Goal: Transaction & Acquisition: Purchase product/service

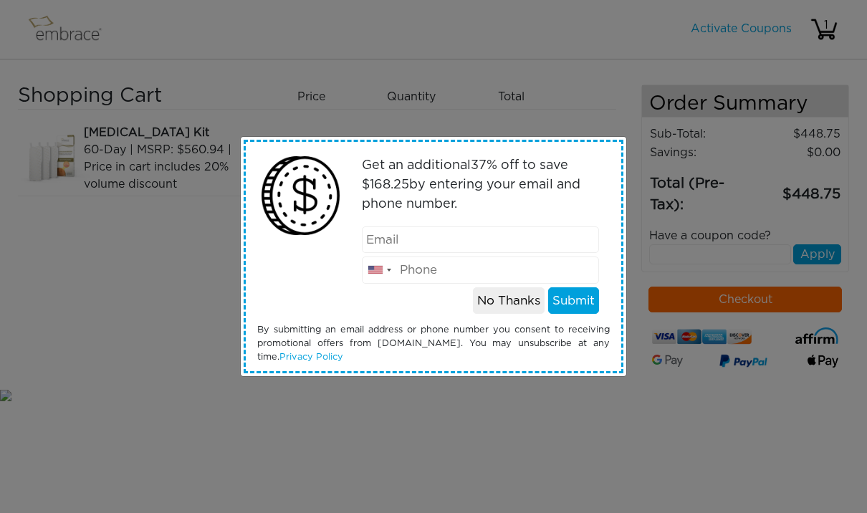
click at [506, 302] on button "No Thanks" at bounding box center [509, 300] width 72 height 27
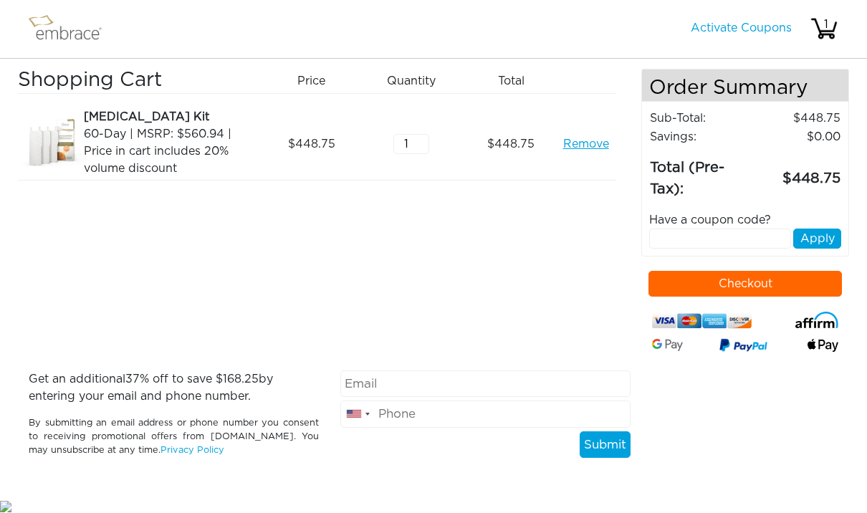
scroll to position [21, 0]
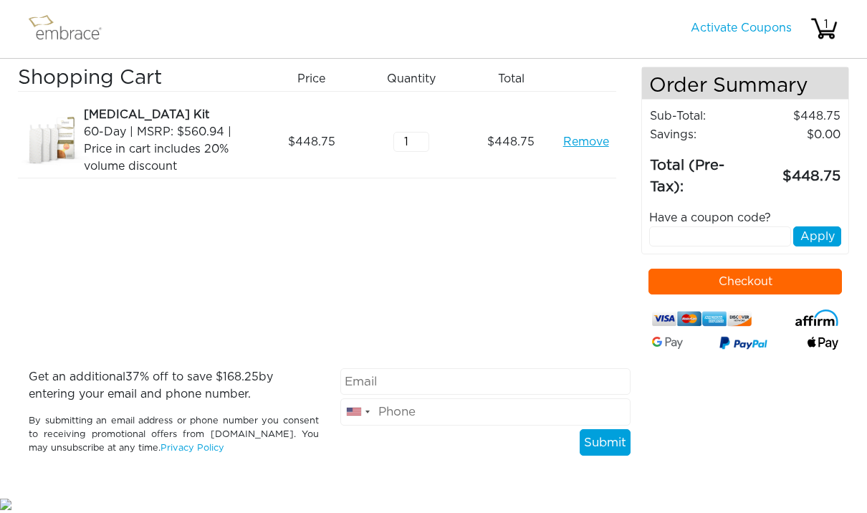
click at [428, 137] on input "1" at bounding box center [411, 143] width 36 height 20
type input "2"
click at [570, 191] on div "Shopping Cart Price Quantity Qty Total [MEDICAL_DATA] Kit 60-Day | MSRP: $560.9…" at bounding box center [329, 218] width 623 height 302
click at [814, 235] on button "Apply" at bounding box center [817, 237] width 48 height 20
click at [816, 238] on button "Apply" at bounding box center [817, 237] width 48 height 20
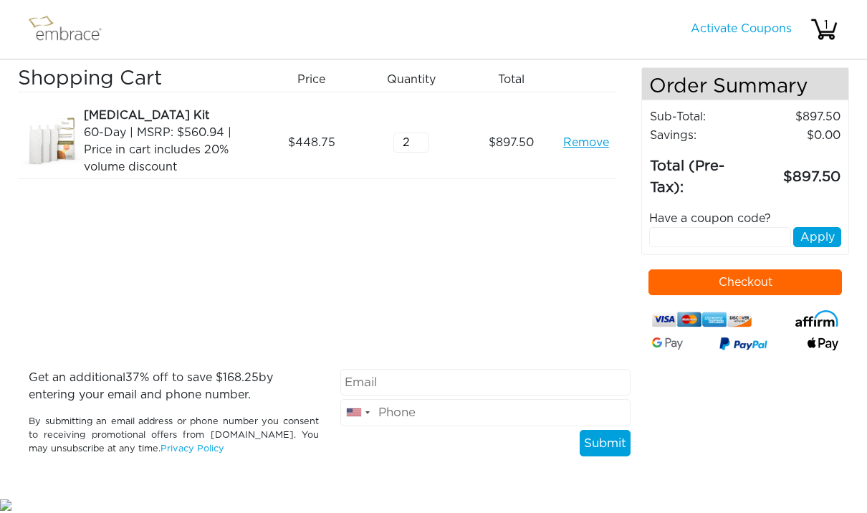
click at [819, 240] on button "Apply" at bounding box center [817, 237] width 48 height 20
click at [821, 233] on button "Apply" at bounding box center [817, 237] width 48 height 20
click at [723, 234] on input "text" at bounding box center [720, 237] width 142 height 20
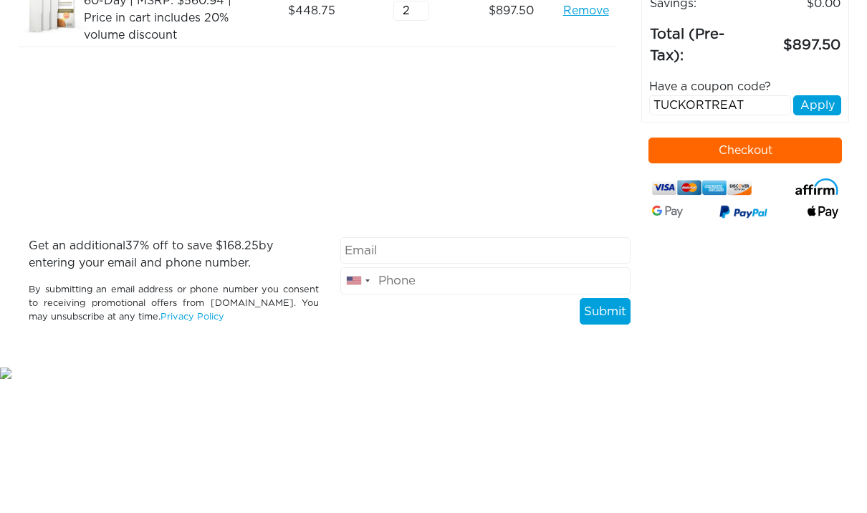
type input "TUCKORTREAT"
click at [827, 227] on button "Apply" at bounding box center [817, 237] width 48 height 20
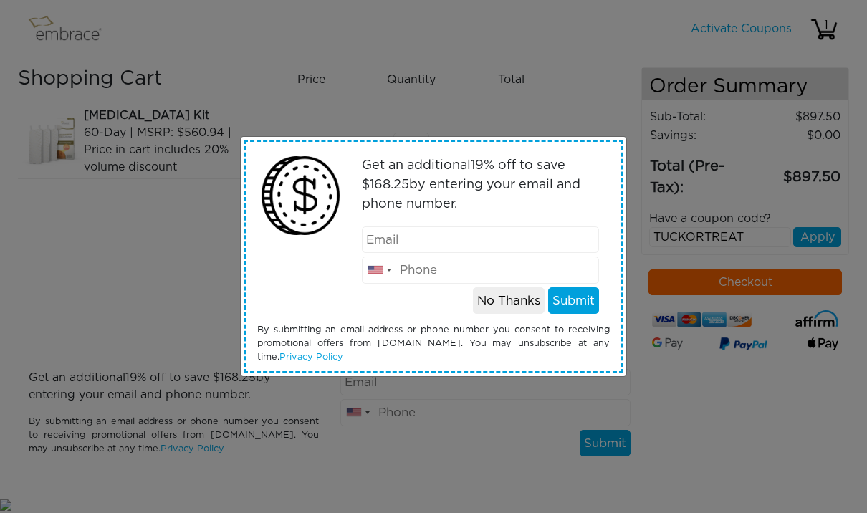
click at [498, 293] on button "No Thanks" at bounding box center [509, 300] width 72 height 27
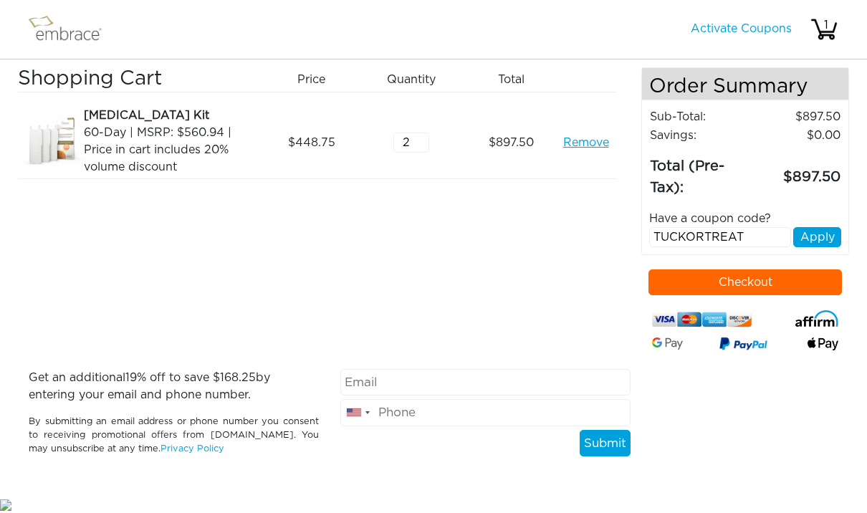
click at [757, 282] on button "Checkout" at bounding box center [744, 282] width 193 height 26
click at [822, 234] on button "Apply" at bounding box center [817, 237] width 48 height 20
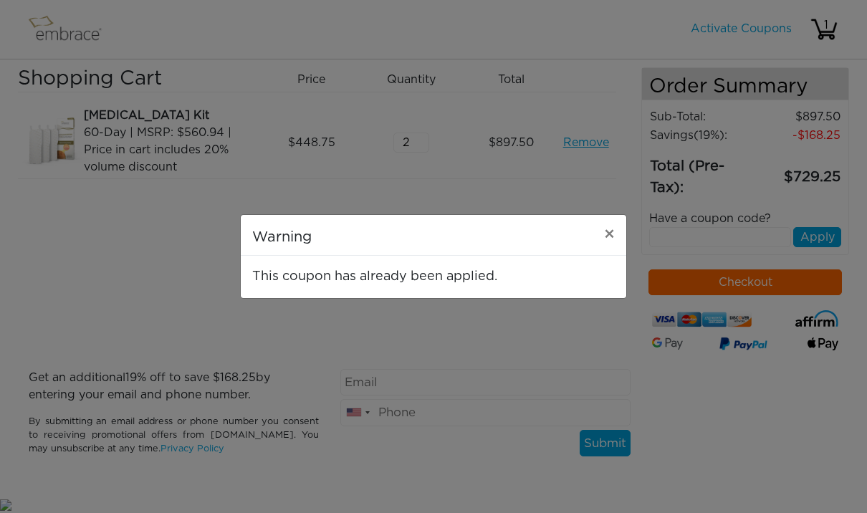
click at [611, 232] on span "×" at bounding box center [609, 234] width 11 height 17
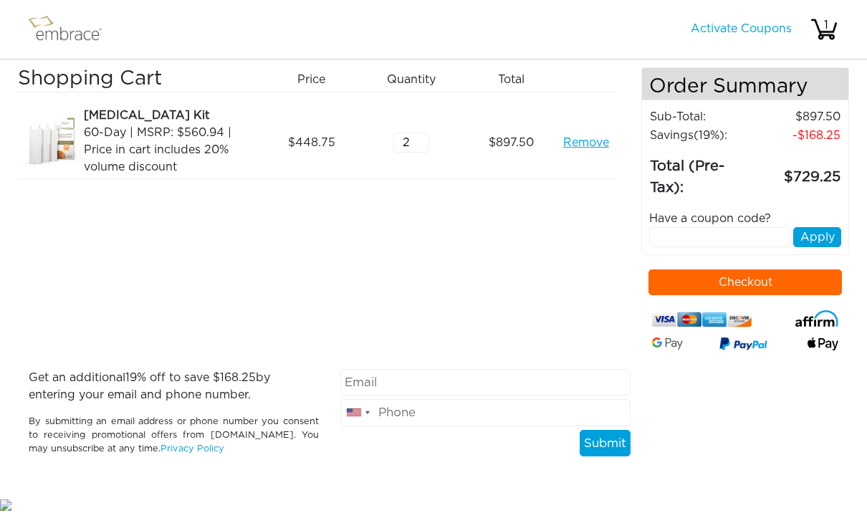
scroll to position [0, 0]
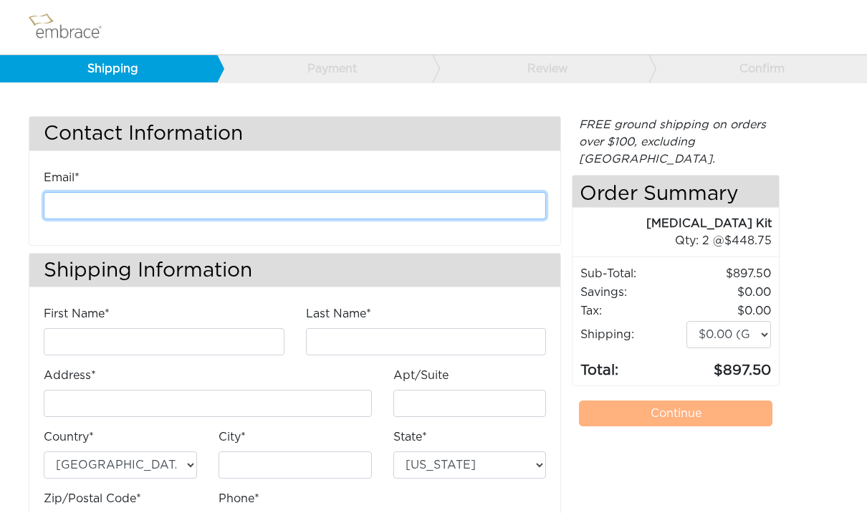
click at [117, 208] on input "email" at bounding box center [295, 205] width 502 height 27
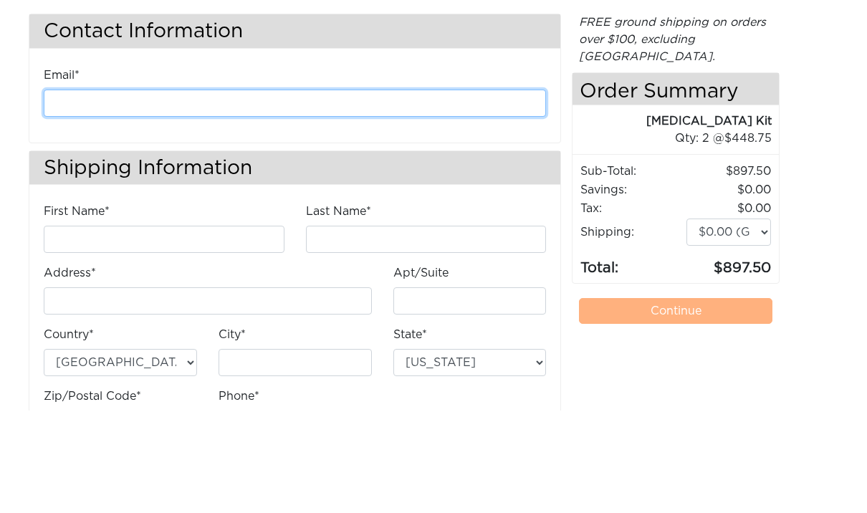
type input "a"
type input "[EMAIL_ADDRESS][DOMAIN_NAME]"
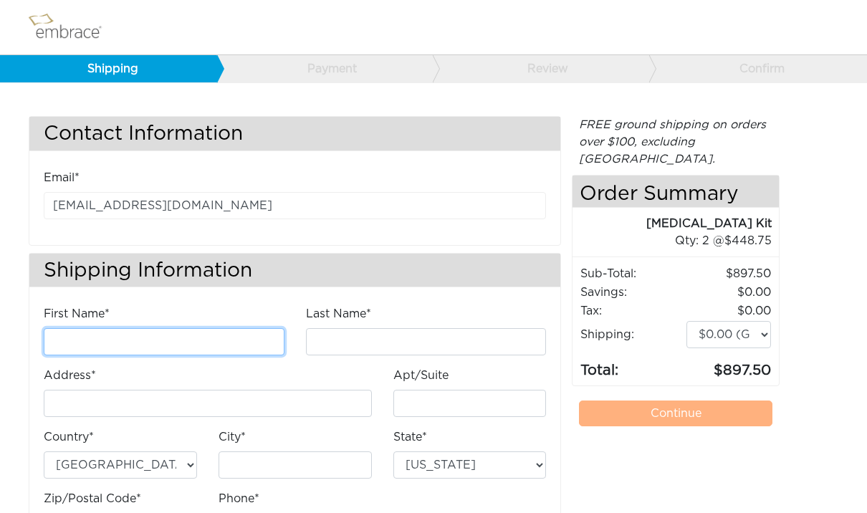
click at [85, 338] on input "First Name*" at bounding box center [164, 341] width 241 height 27
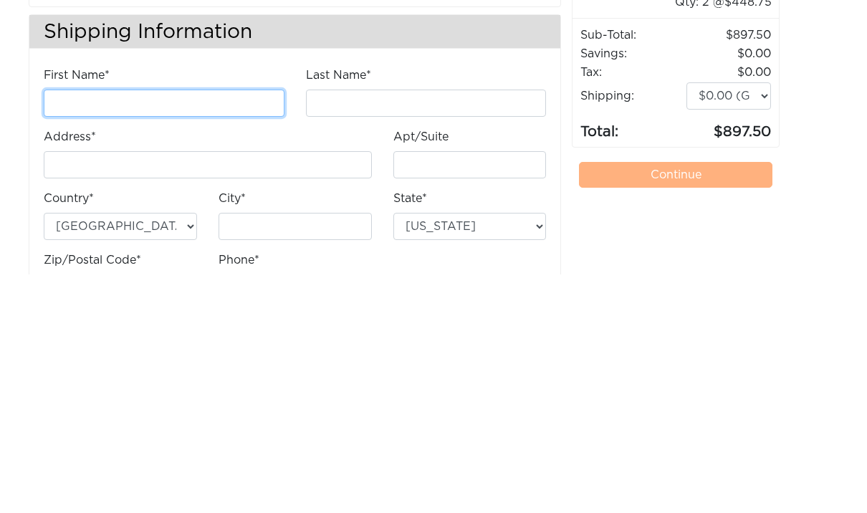
type input "Laryssa"
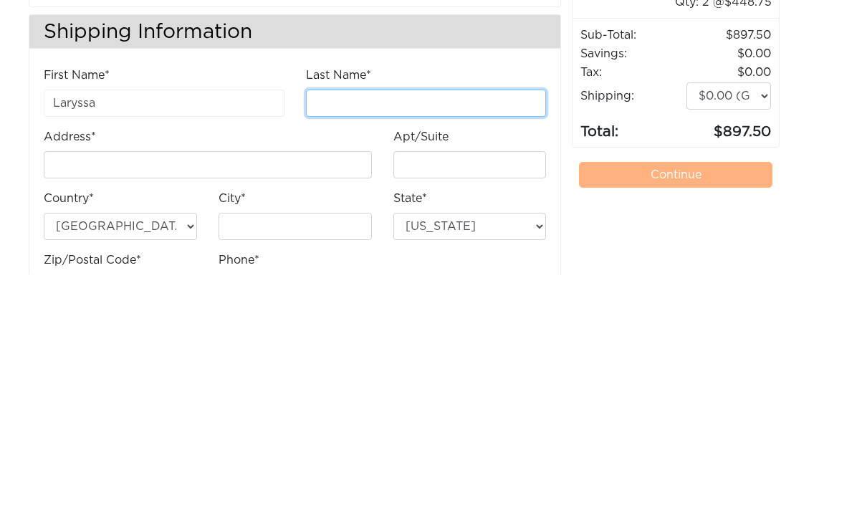
type input "[PERSON_NAME]"
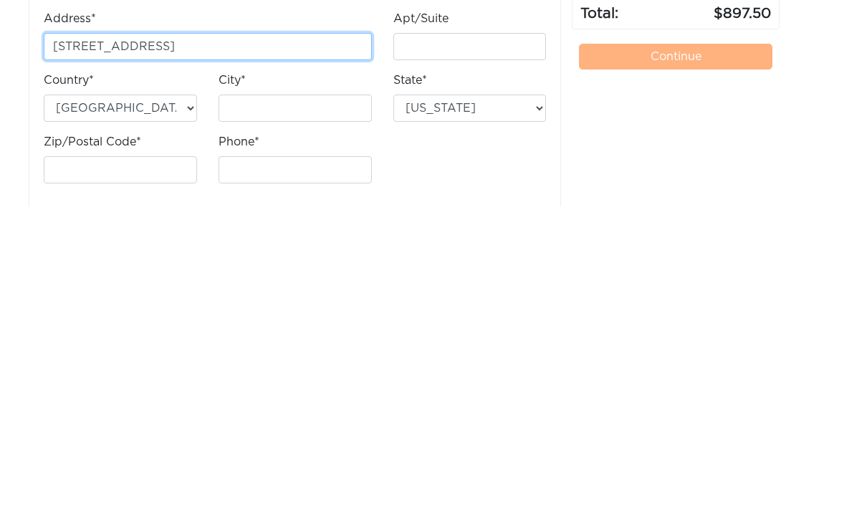
scroll to position [54, 0]
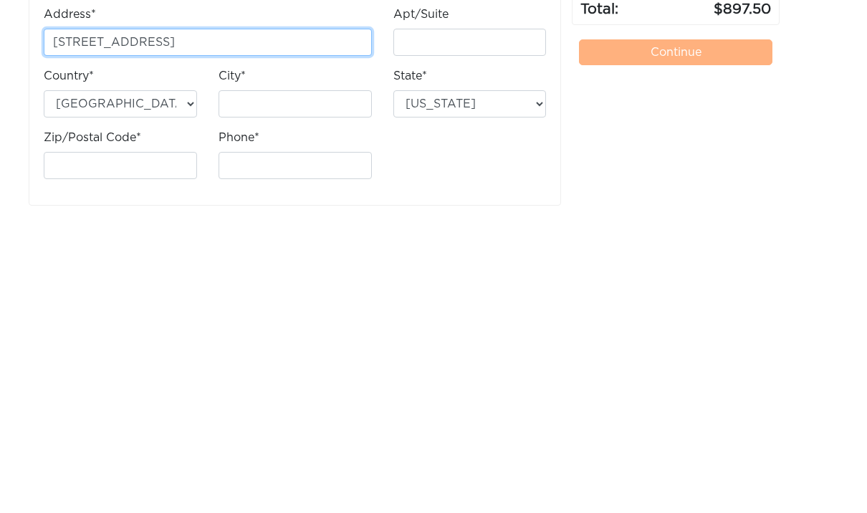
type input "[STREET_ADDRESS]"
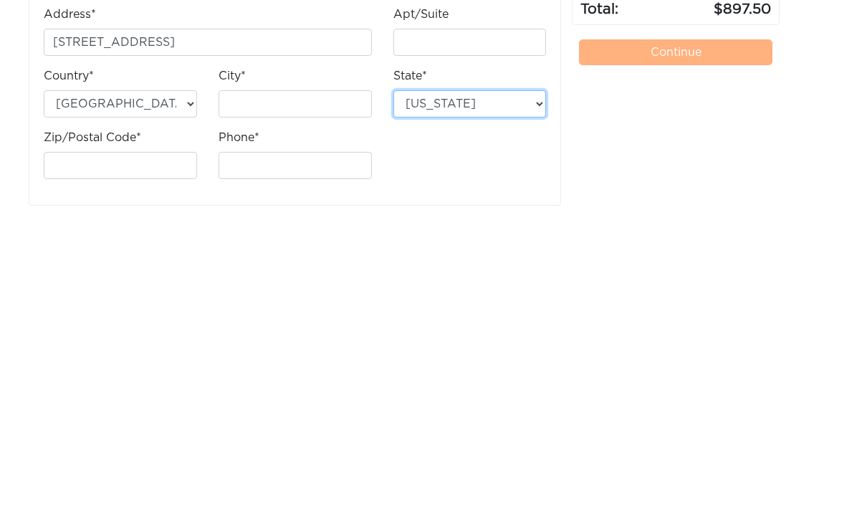
click at [529, 398] on select "Alabama Alaska Arizona Arkansas California Colorado Connecticut District of Col…" at bounding box center [469, 411] width 153 height 27
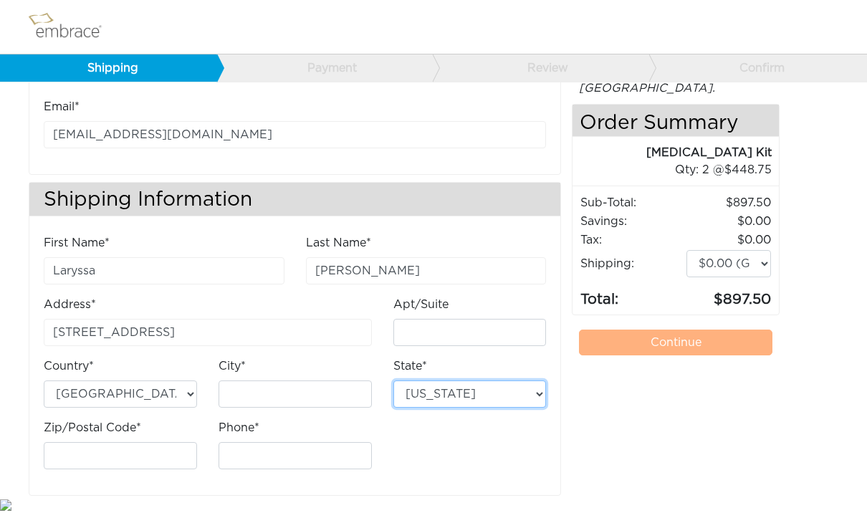
select select "MO"
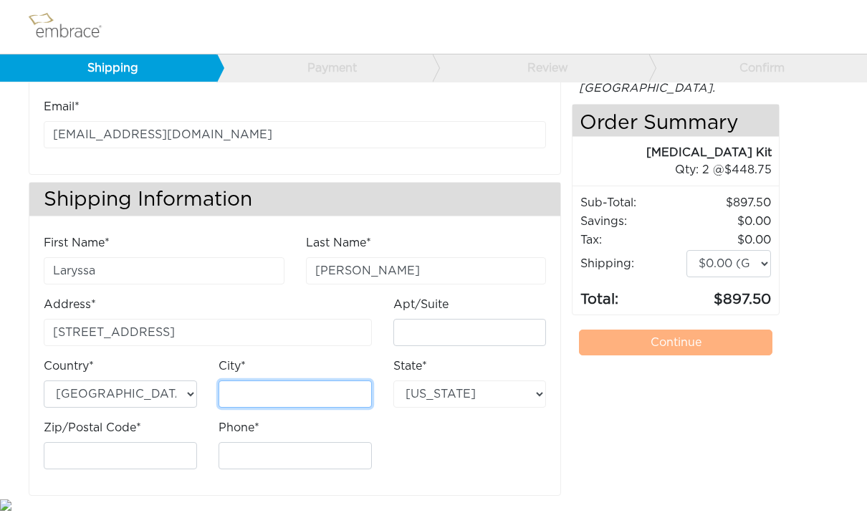
click at [329, 392] on input "City*" at bounding box center [294, 394] width 153 height 27
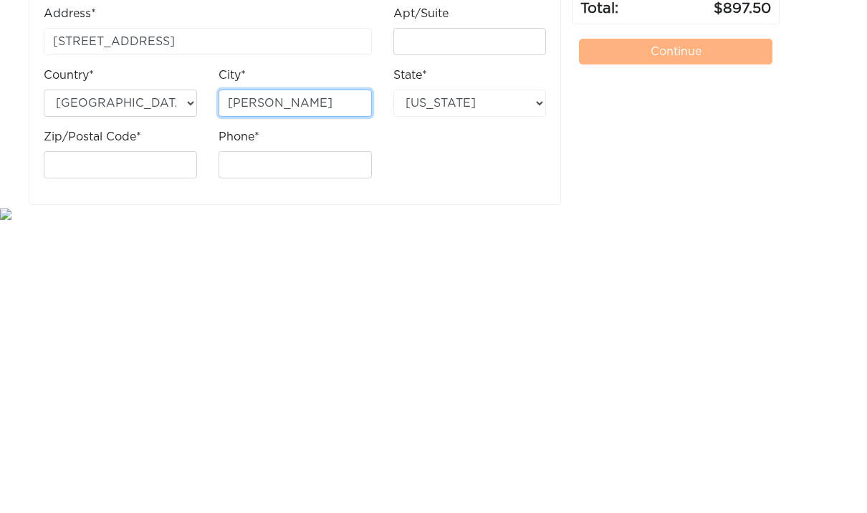
type input "Fenton"
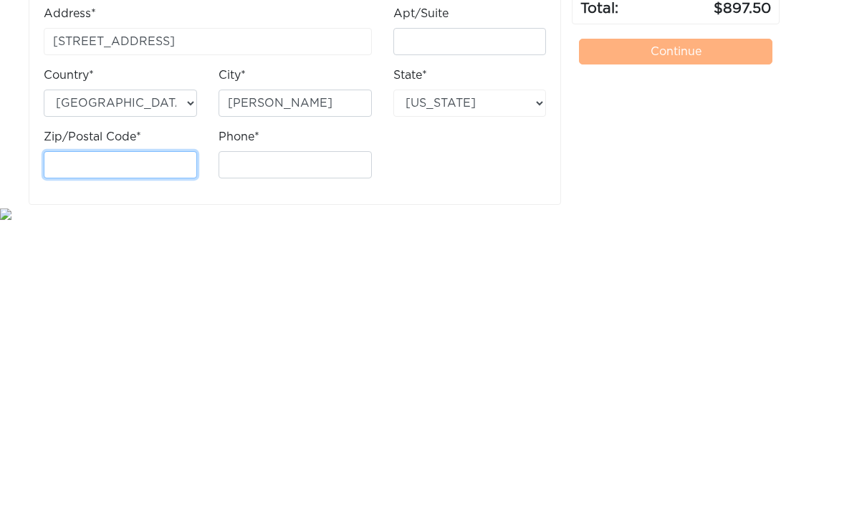
click at [73, 443] on input "Zip/Postal Code*" at bounding box center [120, 456] width 153 height 27
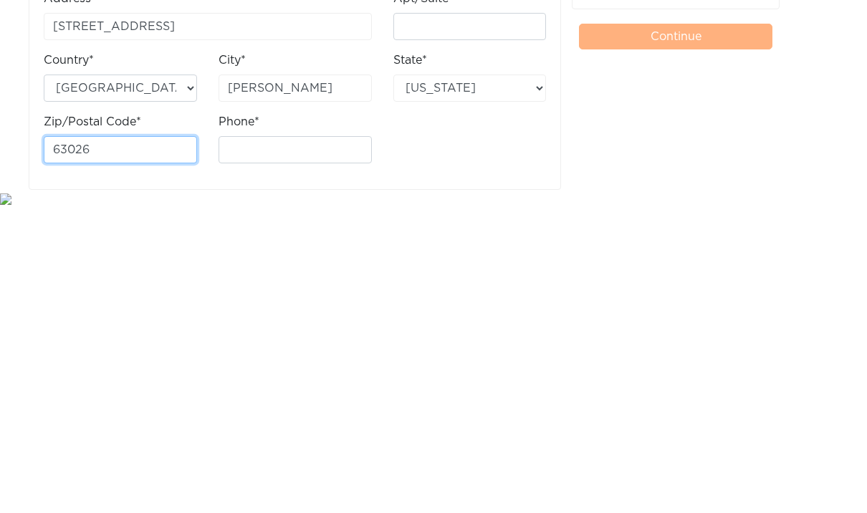
type input "63026"
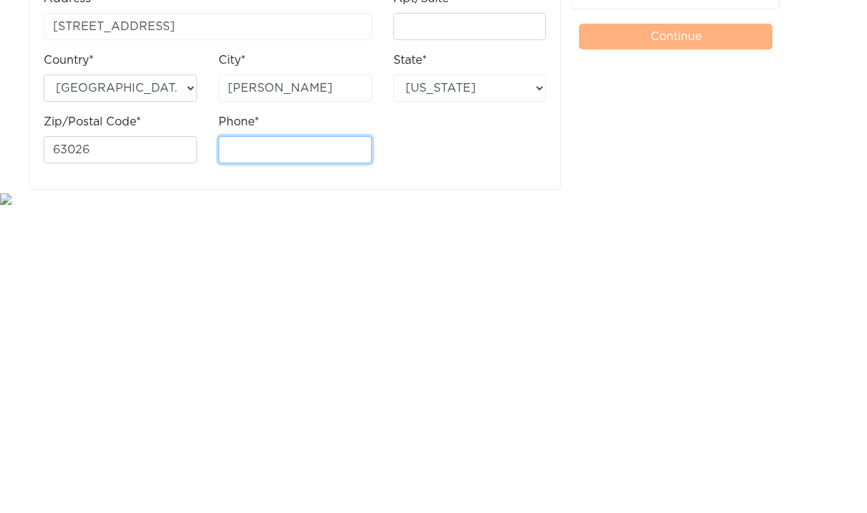
click at [322, 443] on input "Phone*" at bounding box center [294, 456] width 153 height 27
type input "5"
type input "5736457086"
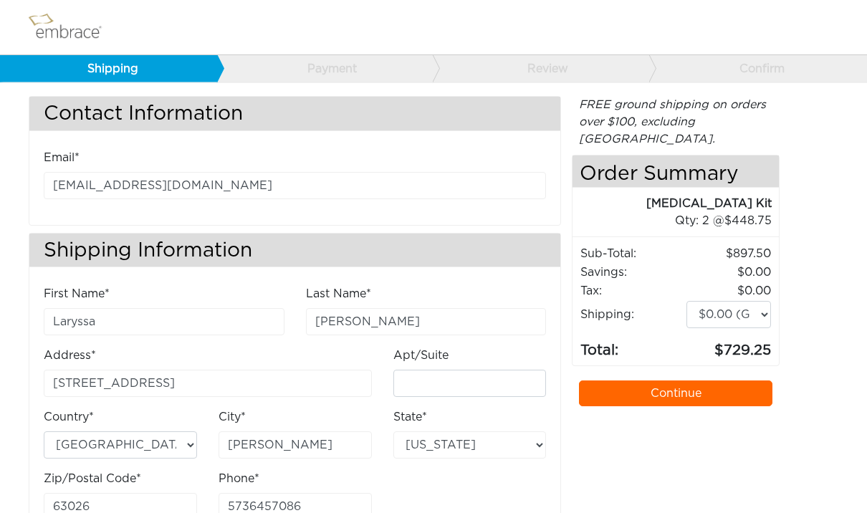
scroll to position [21, 0]
click at [678, 380] on link "Continue" at bounding box center [675, 393] width 193 height 26
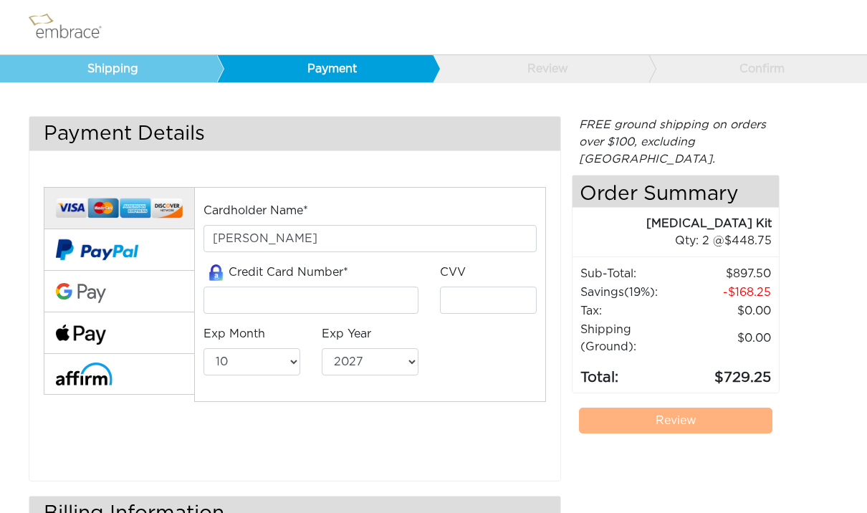
select select "10"
select select "2027"
